Goal: Task Accomplishment & Management: Use online tool/utility

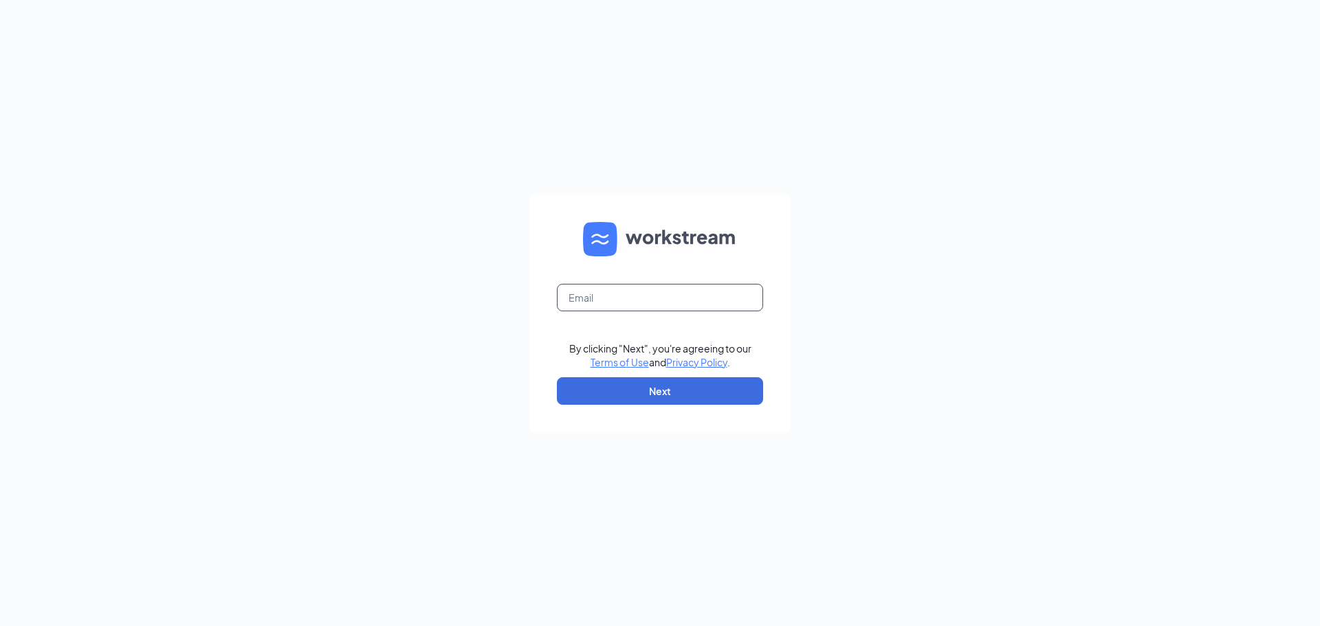
click at [599, 302] on input "text" at bounding box center [660, 297] width 206 height 27
type input "soupyice5@gmail.com"
click at [635, 386] on button "Next" at bounding box center [660, 390] width 206 height 27
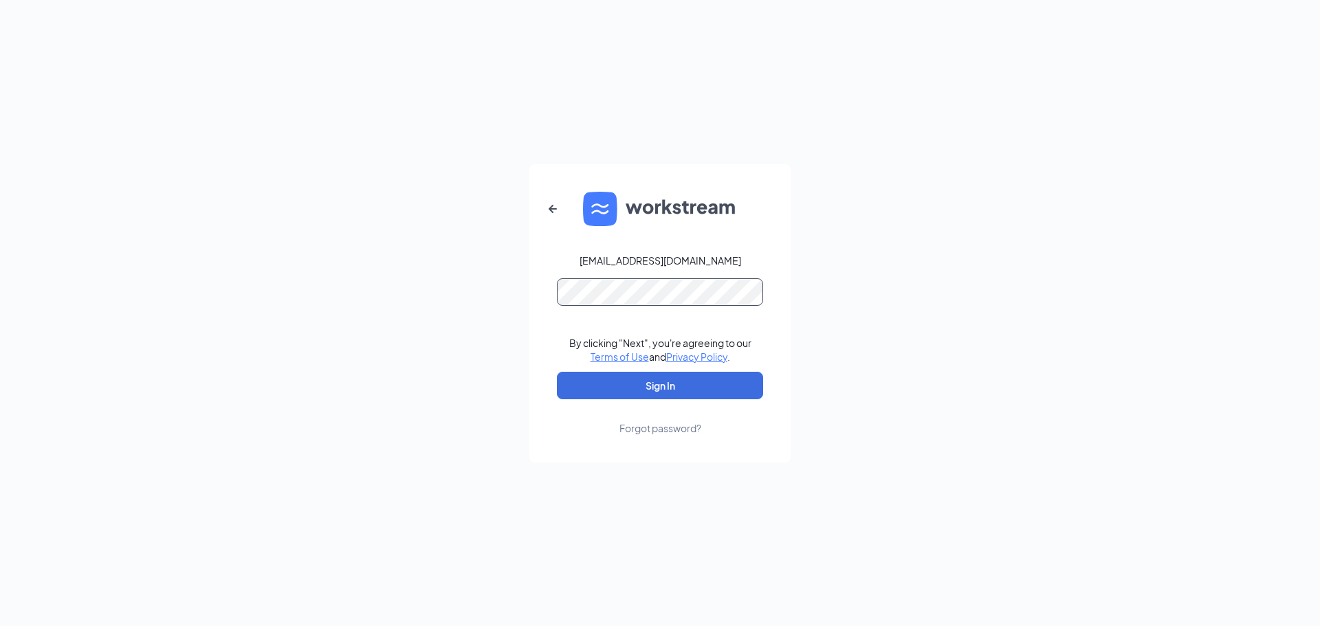
click at [557, 372] on button "Sign In" at bounding box center [660, 385] width 206 height 27
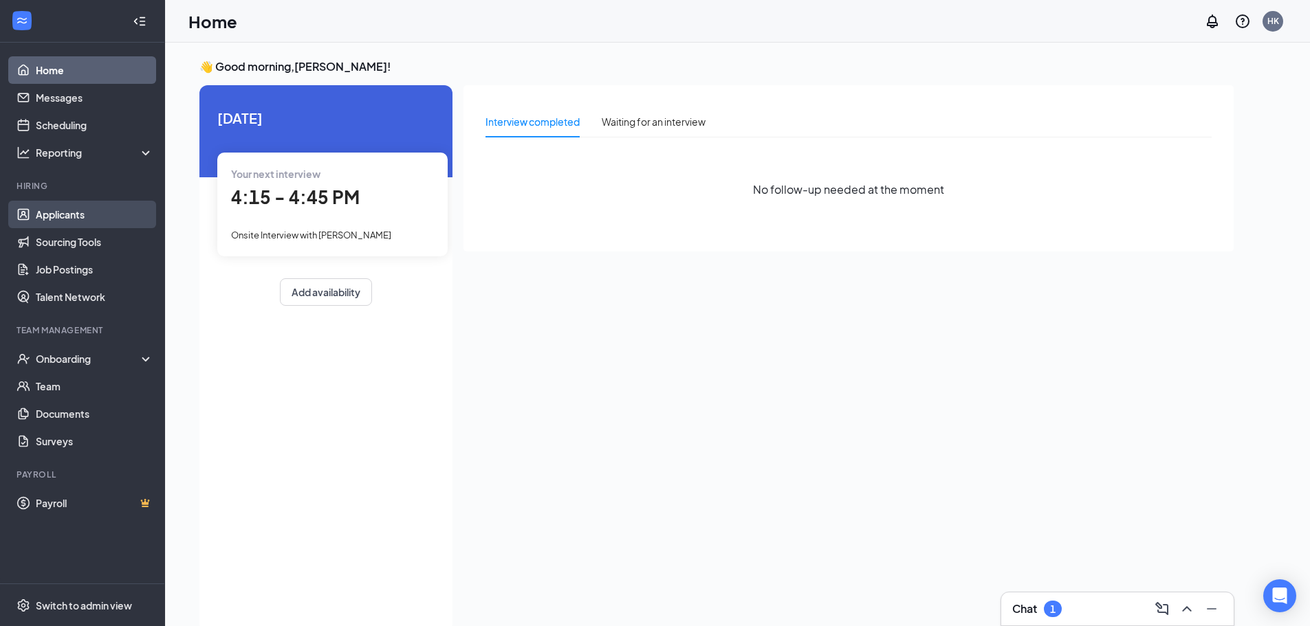
click at [47, 219] on link "Applicants" at bounding box center [95, 214] width 118 height 27
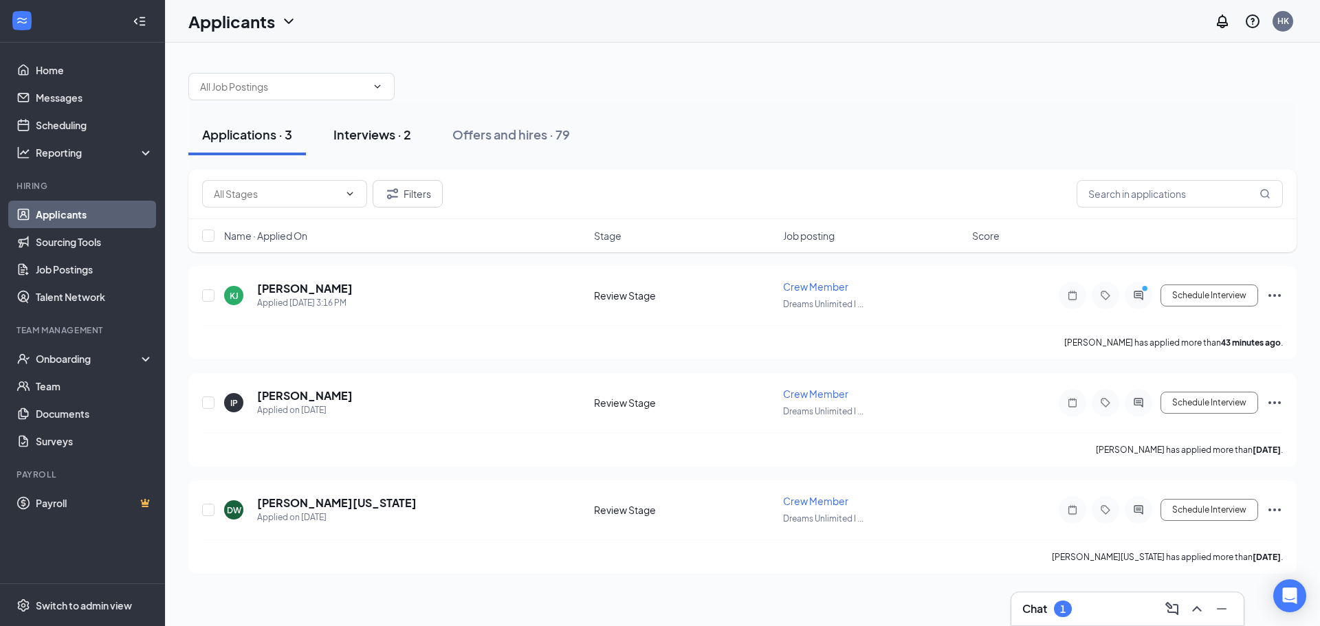
click at [360, 134] on div "Interviews · 2" at bounding box center [372, 134] width 78 height 17
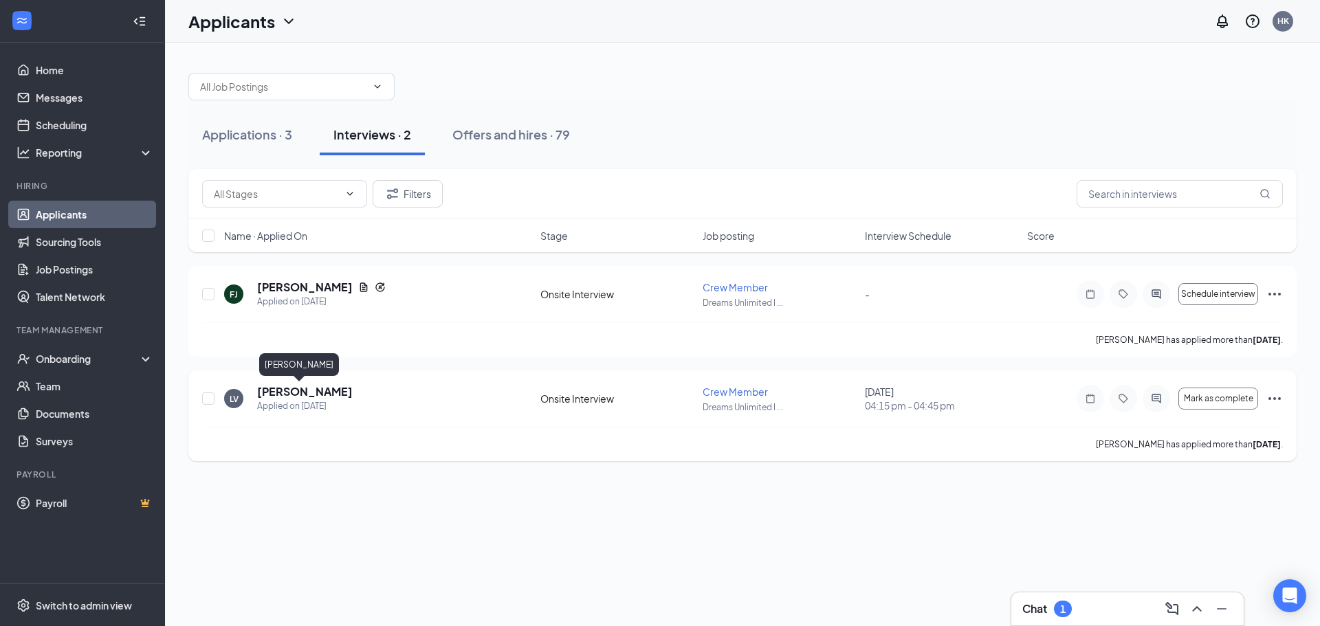
click at [267, 388] on h5 "[PERSON_NAME]" at bounding box center [305, 391] width 96 height 15
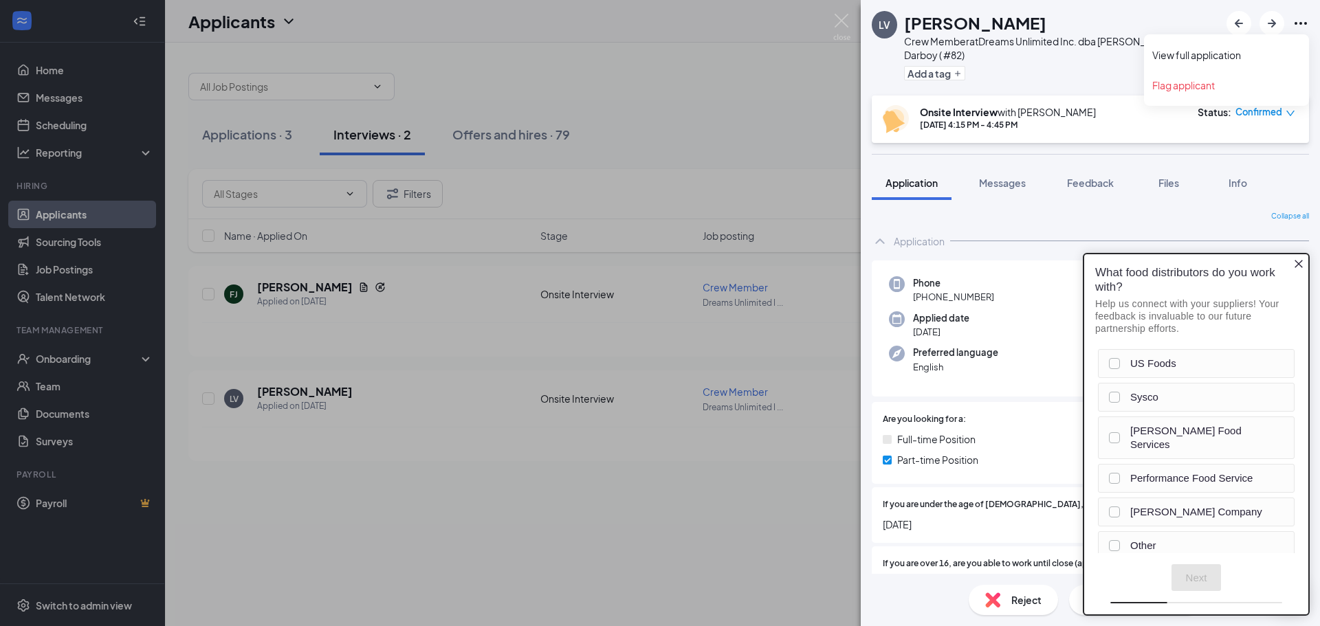
click at [1296, 22] on icon "Ellipses" at bounding box center [1301, 23] width 12 height 3
click at [1194, 54] on link "View full application" at bounding box center [1226, 55] width 148 height 14
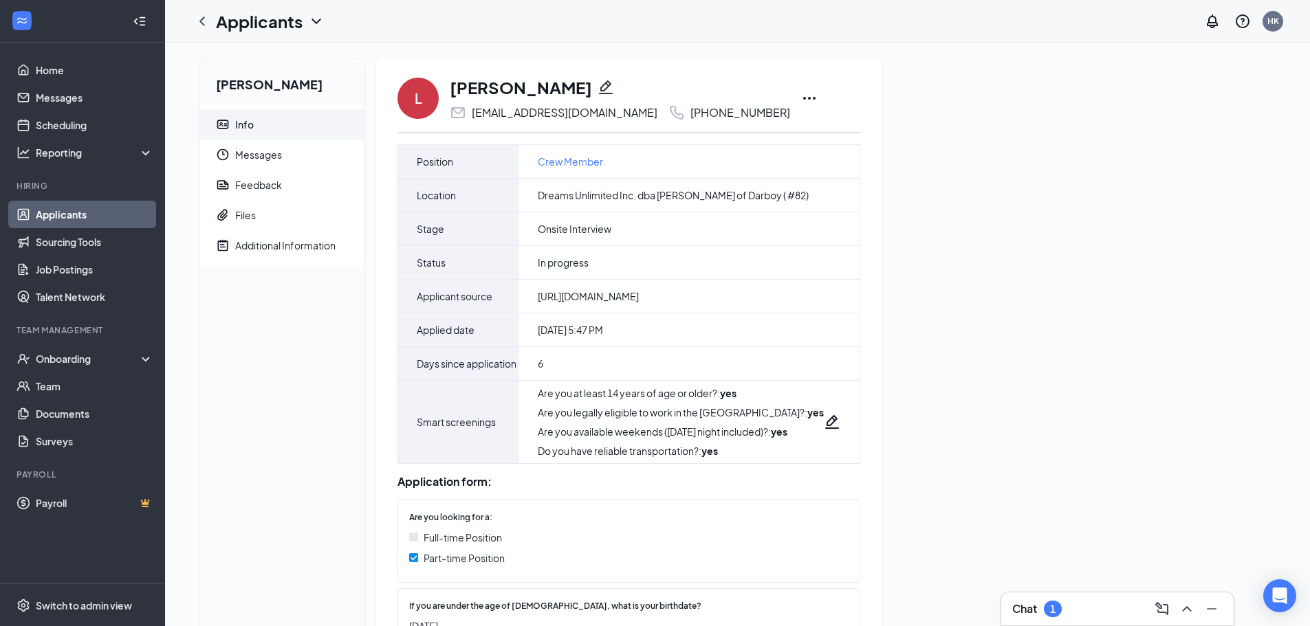
click at [803, 98] on icon "Ellipses" at bounding box center [809, 98] width 12 height 3
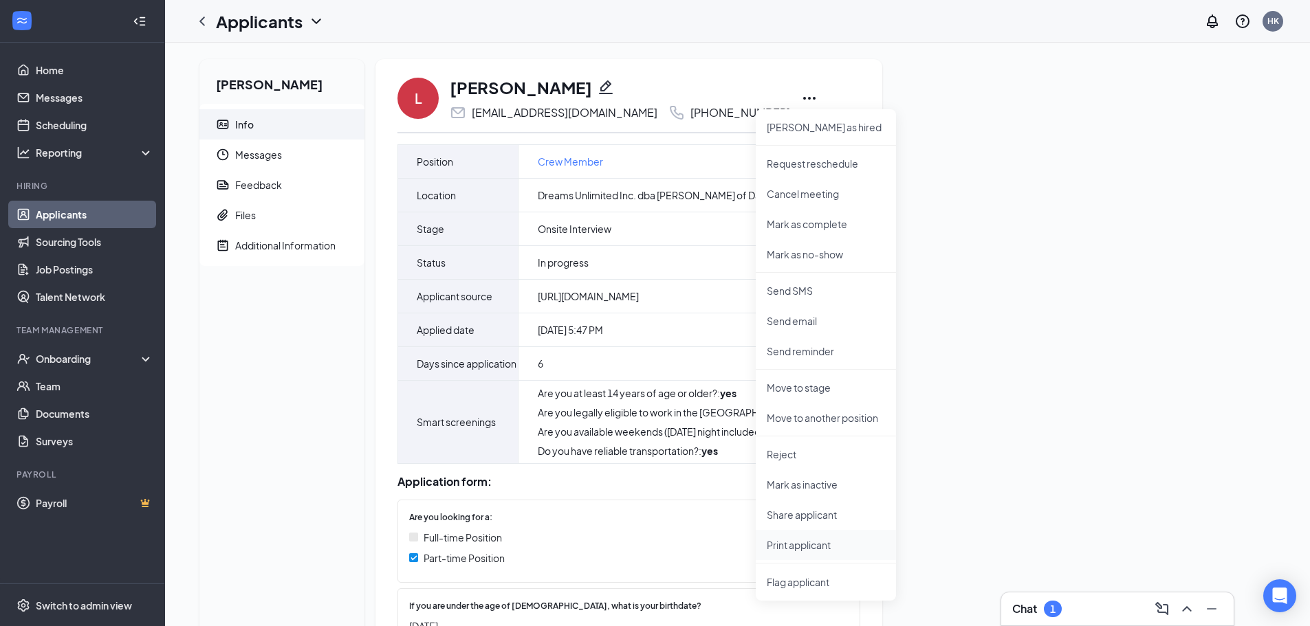
click at [815, 551] on p "Print applicant" at bounding box center [826, 545] width 118 height 14
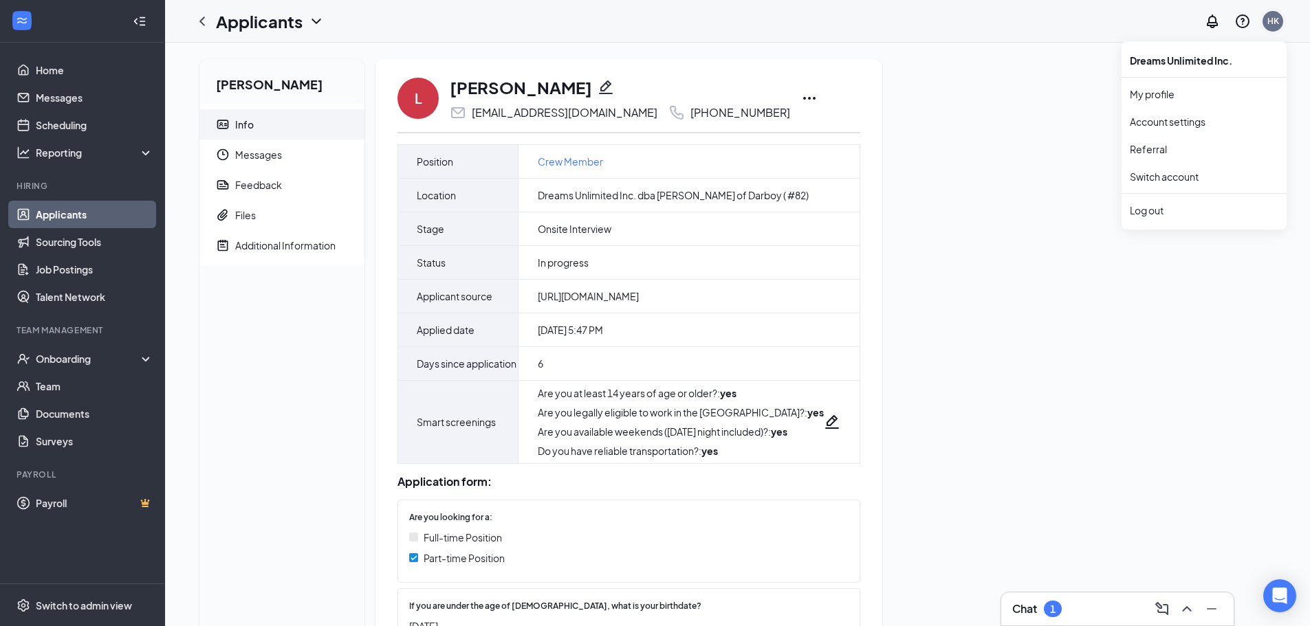
click at [1269, 23] on div "HK" at bounding box center [1273, 21] width 12 height 12
click at [1160, 218] on li "Log out" at bounding box center [1203, 210] width 165 height 27
